Goal: Information Seeking & Learning: Learn about a topic

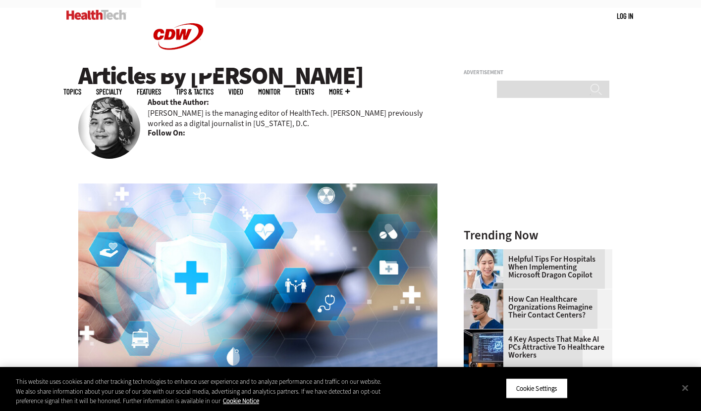
scroll to position [404, 0]
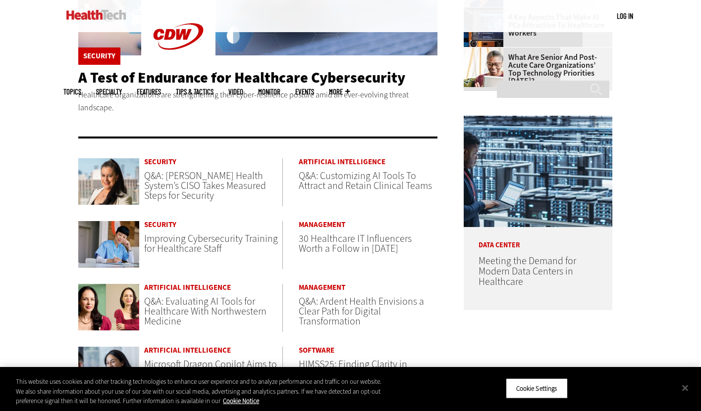
click at [218, 314] on span "Q&A: Evaluating AI Tools for Healthcare With Northwestern Medicine" at bounding box center [205, 311] width 122 height 33
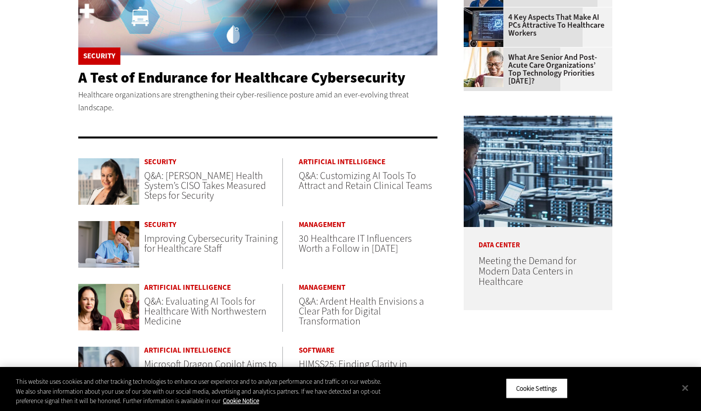
click at [160, 178] on span "Q&A: Jackson Health System’s CISO Takes Measured Steps for Security" at bounding box center [205, 185] width 122 height 33
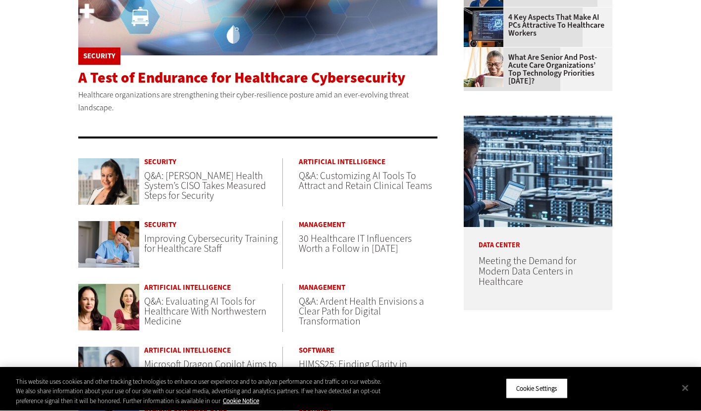
click at [146, 82] on span "A Test of Endurance for Healthcare Cybersecurity" at bounding box center [241, 78] width 327 height 20
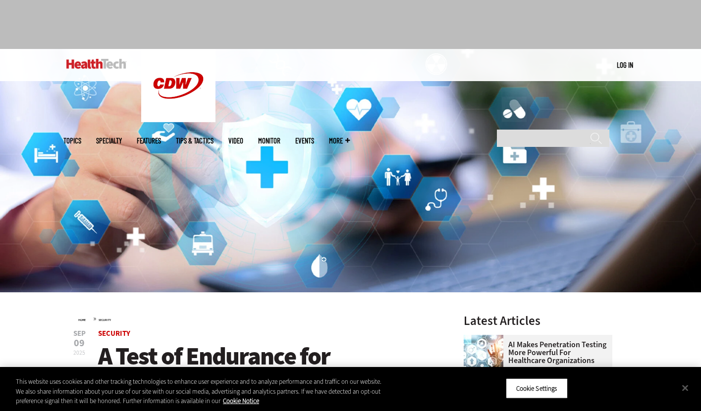
scroll to position [93, 0]
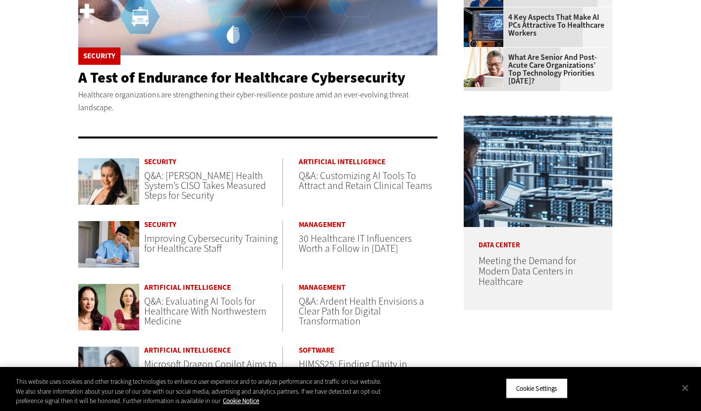
click at [168, 315] on span "Q&A: Evaluating AI Tools for Healthcare With Northwestern Medicine" at bounding box center [205, 311] width 122 height 33
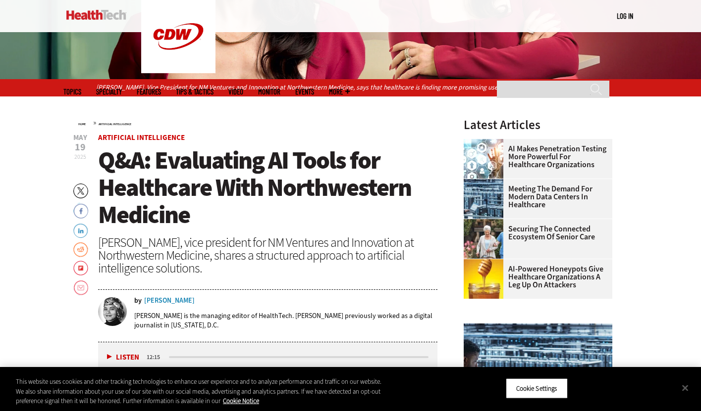
scroll to position [259, 0]
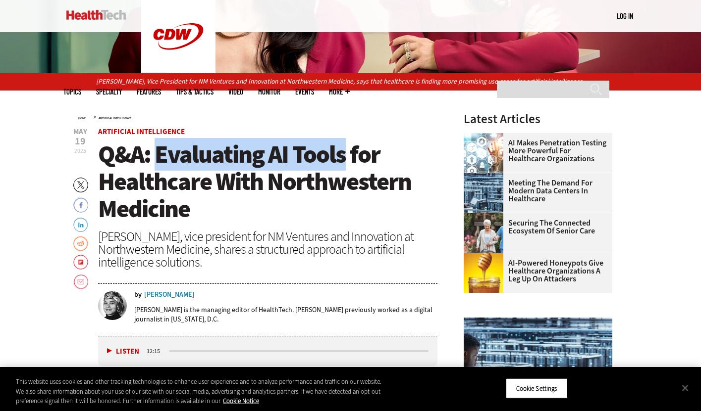
drag, startPoint x: 157, startPoint y: 155, endPoint x: 341, endPoint y: 149, distance: 183.8
click at [341, 149] on span "Q&A: Evaluating AI Tools for Healthcare With Northwestern Medicine" at bounding box center [254, 181] width 313 height 87
copy span "Evaluating AI Tools"
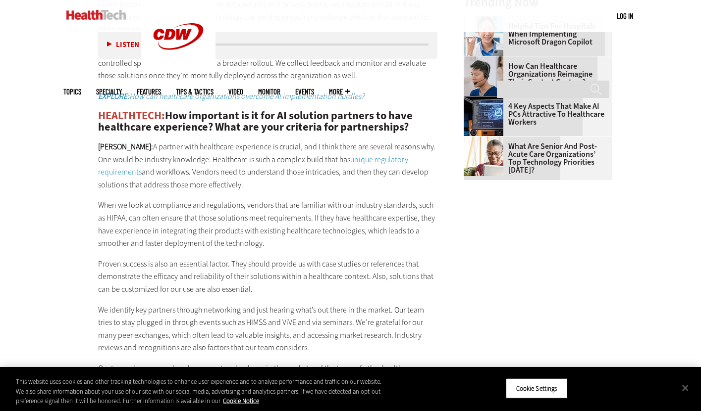
scroll to position [1760, 0]
